Goal: Find specific page/section: Find specific page/section

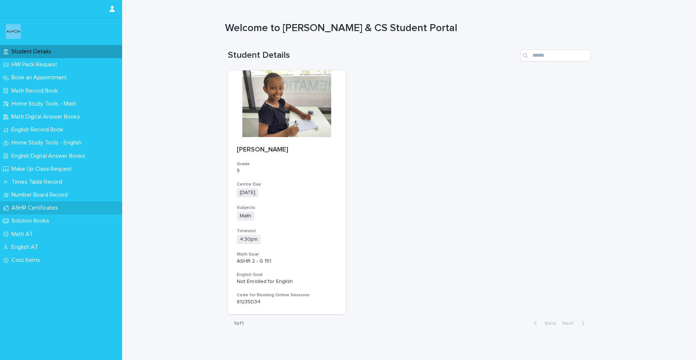
click at [44, 209] on p "ASHR Certificates" at bounding box center [36, 207] width 55 height 7
